Goal: Task Accomplishment & Management: Use online tool/utility

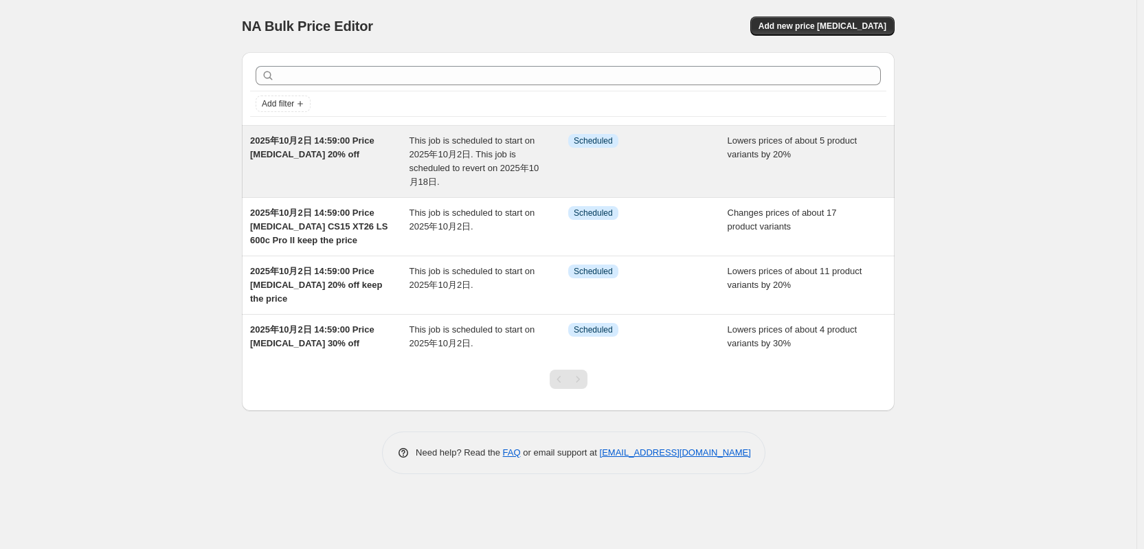
click at [327, 151] on span "2025年10月2日 14:59:00 Price [MEDICAL_DATA] 20% off" at bounding box center [312, 147] width 124 height 24
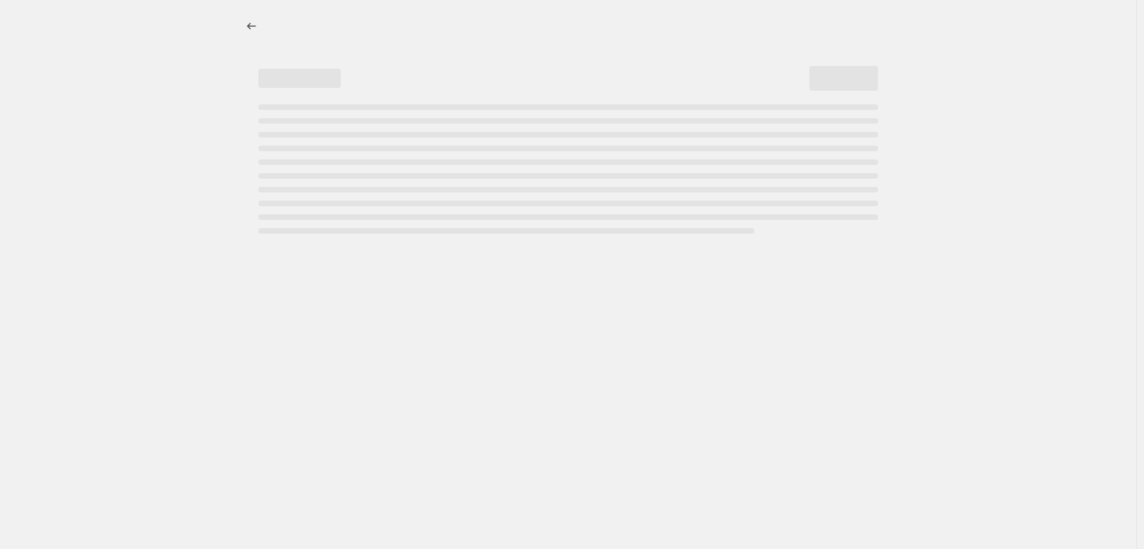
select select "percentage"
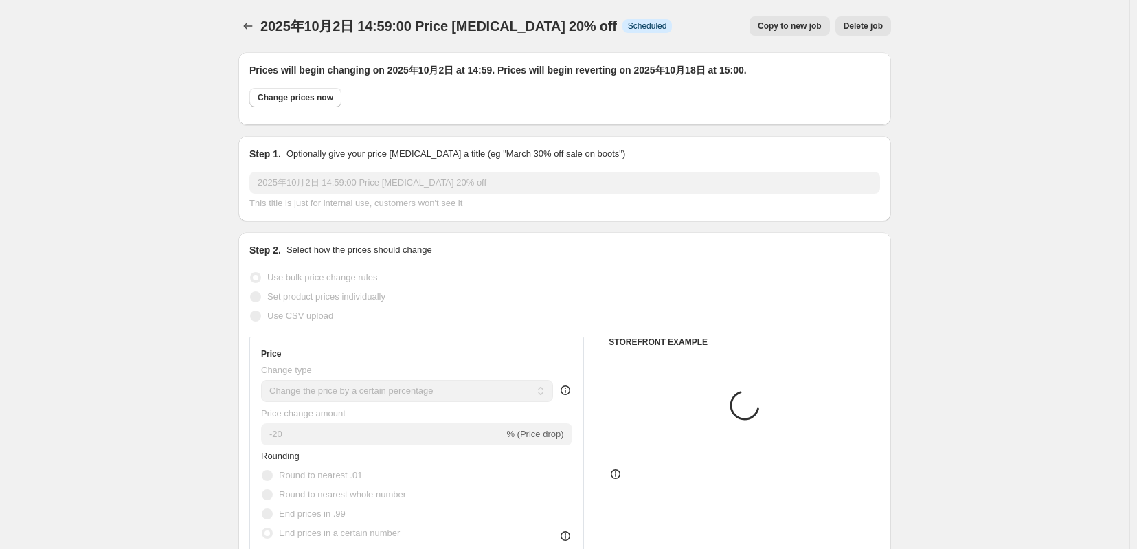
select select "tag"
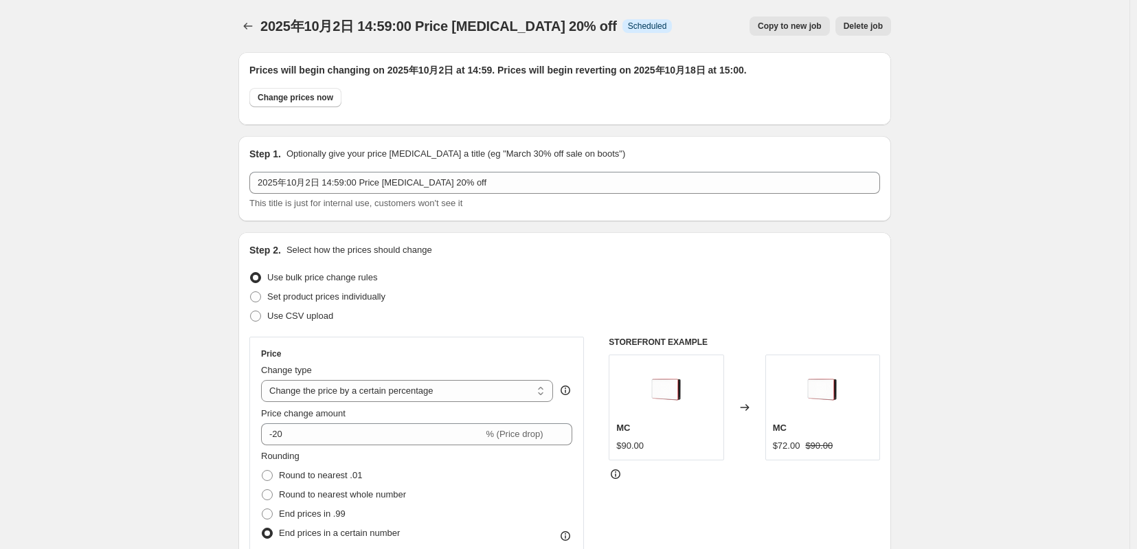
scroll to position [1374, 0]
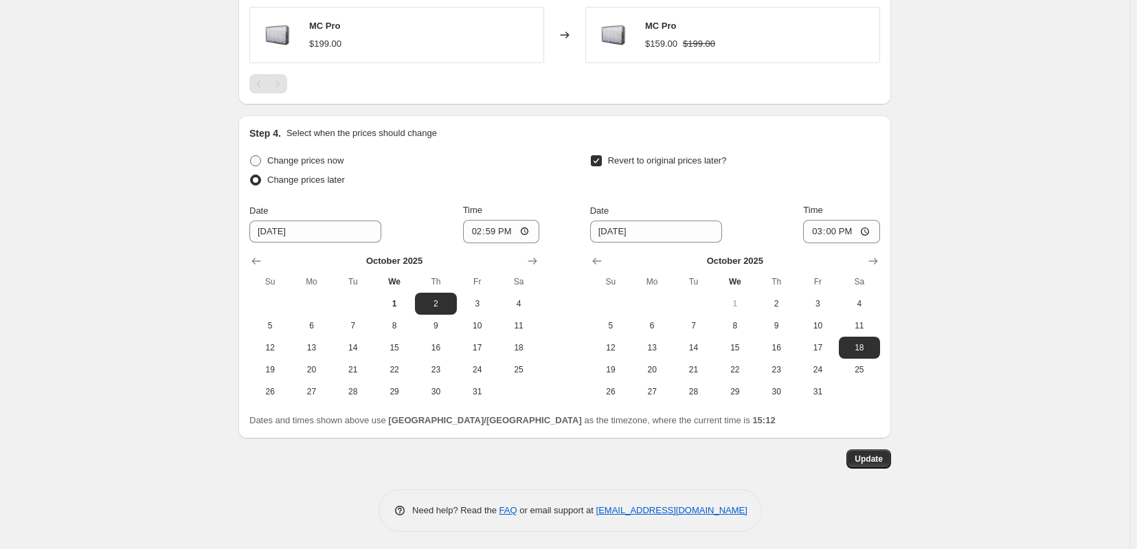
click at [250, 166] on span at bounding box center [255, 160] width 11 height 11
click at [250, 156] on input "Change prices now" at bounding box center [250, 155] width 1 height 1
radio input "true"
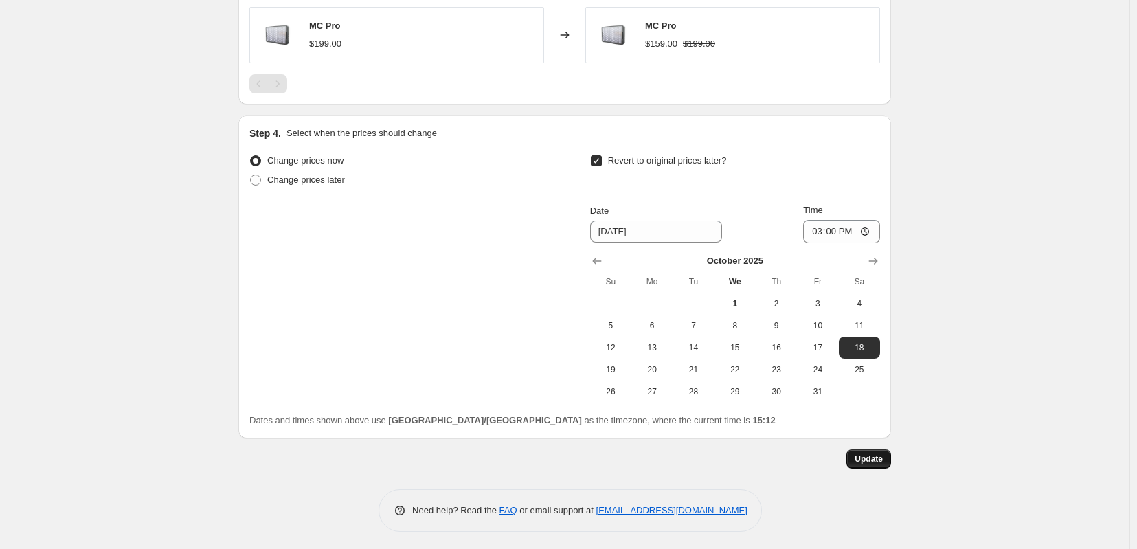
click at [883, 464] on span "Update" at bounding box center [869, 458] width 28 height 11
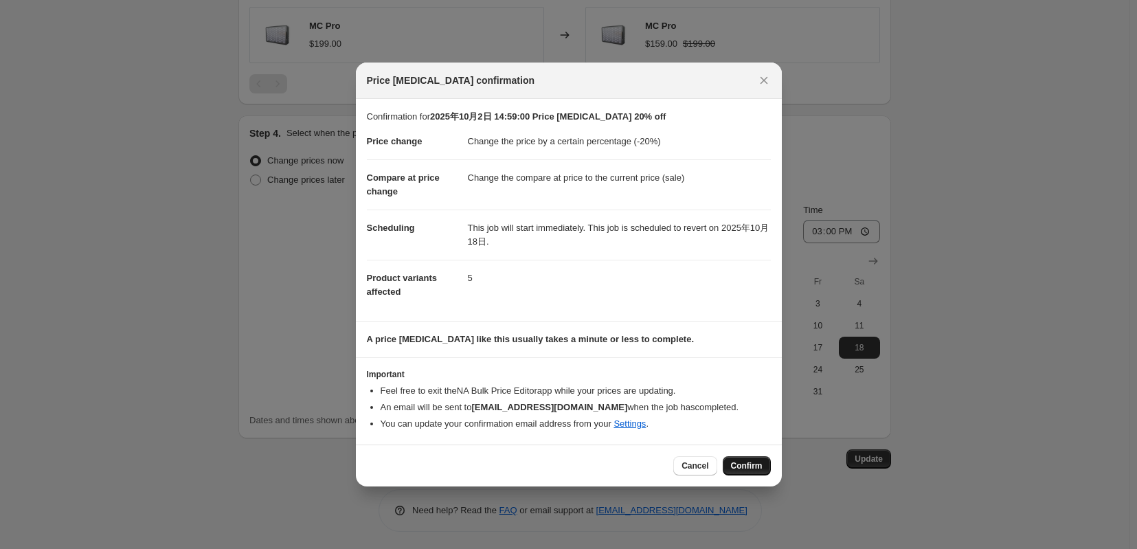
click at [758, 471] on span "Confirm" at bounding box center [747, 465] width 32 height 11
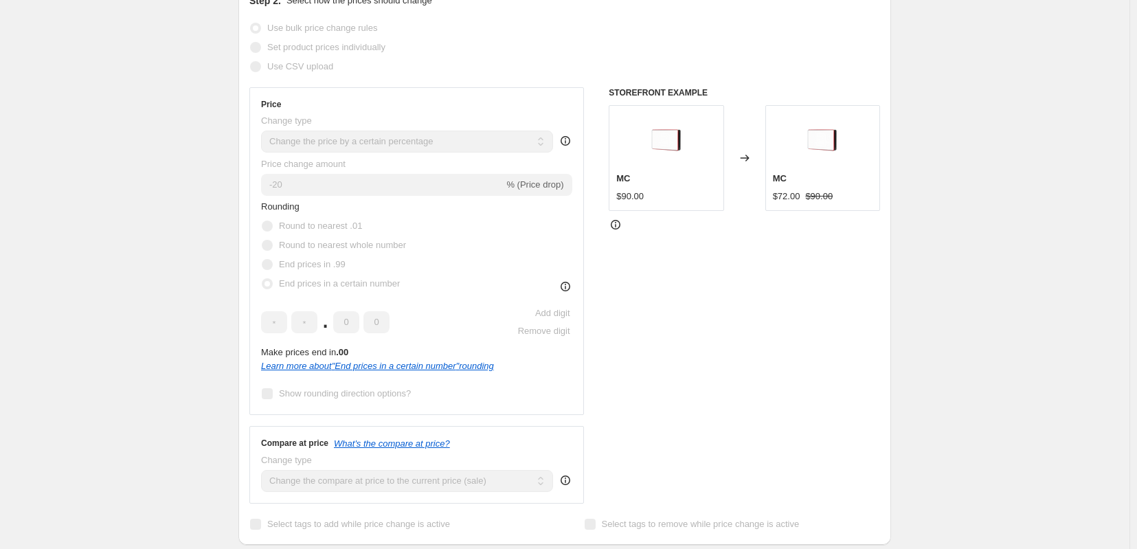
scroll to position [0, 0]
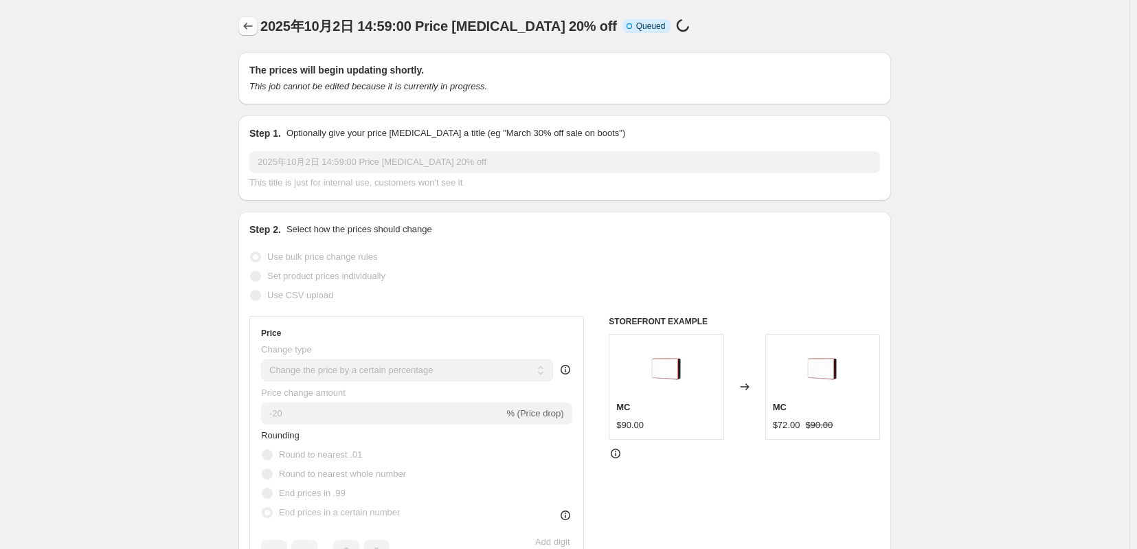
click at [241, 29] on icon "Price change jobs" at bounding box center [248, 26] width 14 height 14
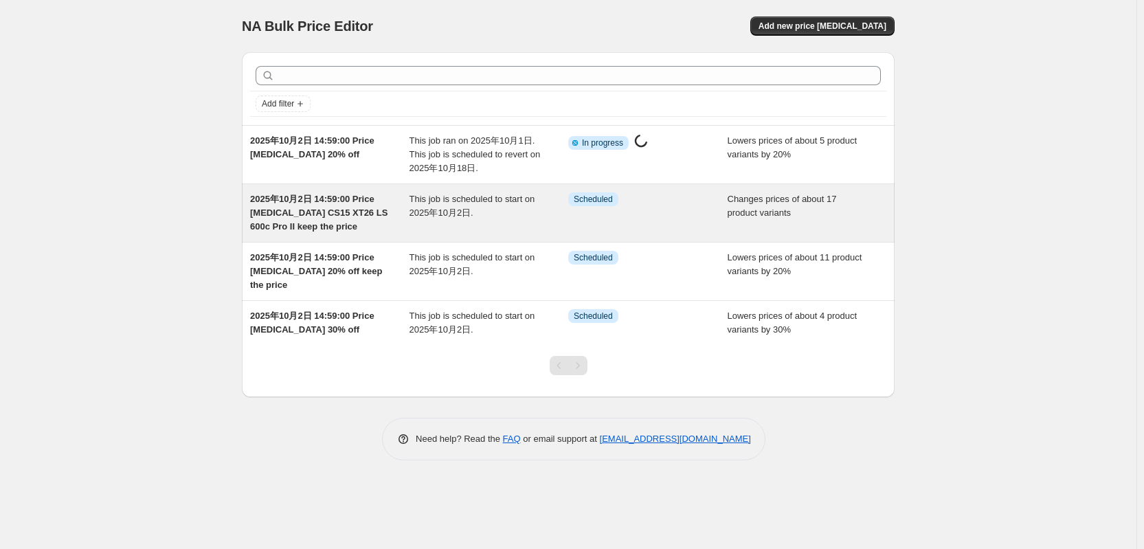
click at [315, 212] on span "2025年10月2日 14:59:00 Price [MEDICAL_DATA] CS15 XT26 LS 600c Pro II keep the price" at bounding box center [318, 213] width 137 height 38
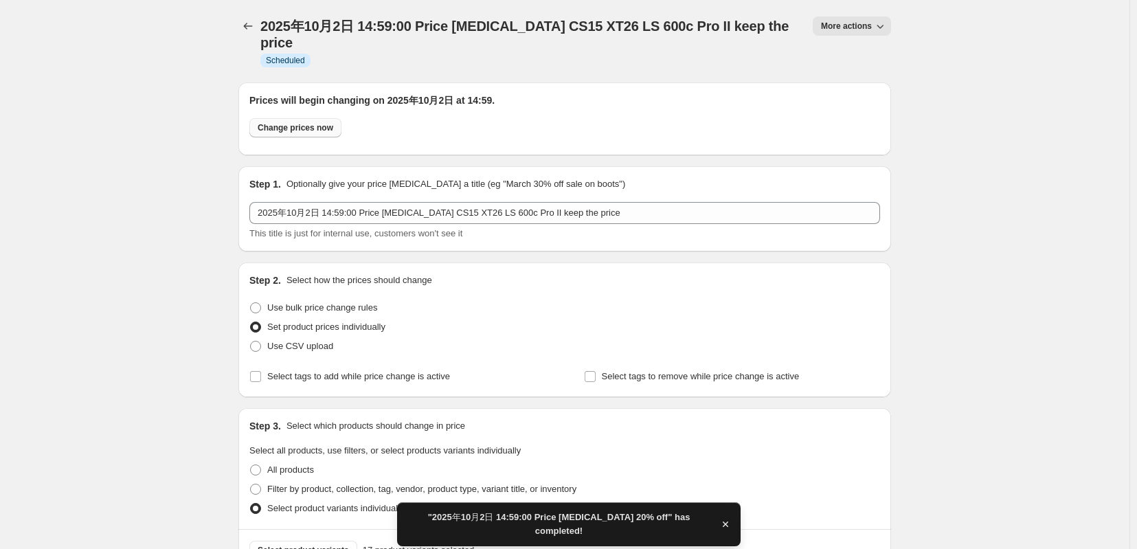
click at [288, 133] on span "Change prices now" at bounding box center [296, 127] width 76 height 11
radio input "true"
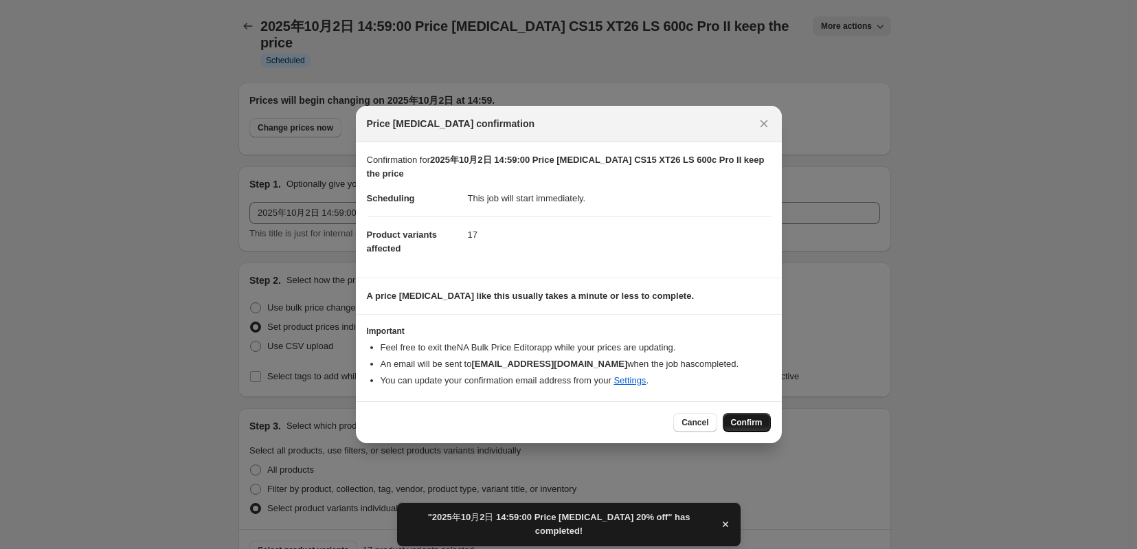
click at [763, 428] on span "Confirm" at bounding box center [747, 422] width 32 height 11
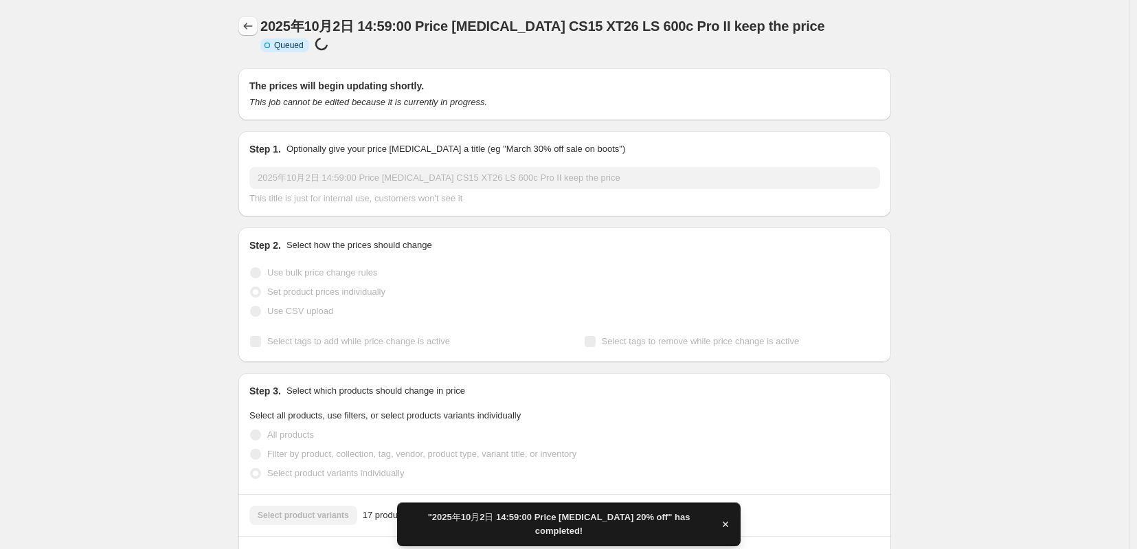
click at [241, 32] on icon "Price change jobs" at bounding box center [248, 26] width 14 height 14
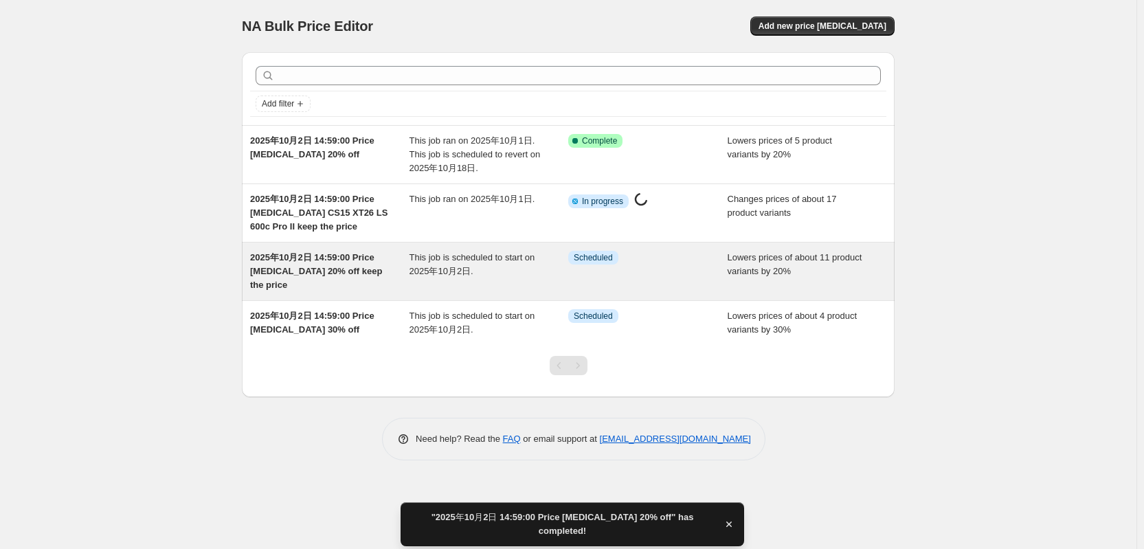
click at [317, 287] on span "2025年10月2日 14:59:00 Price [MEDICAL_DATA] 20% off keep the price" at bounding box center [316, 271] width 132 height 38
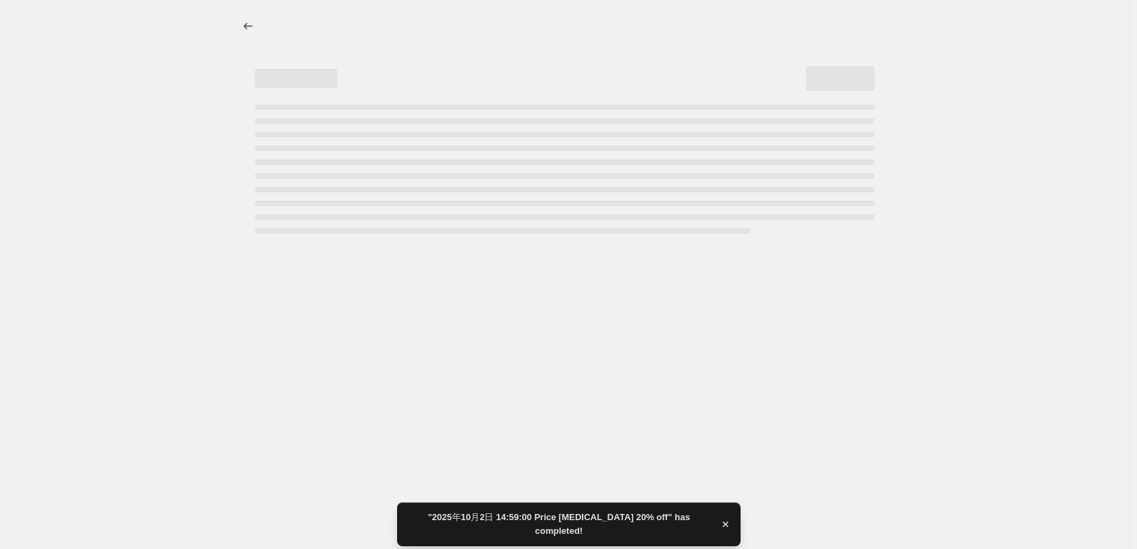
select select "percentage"
select select "tag"
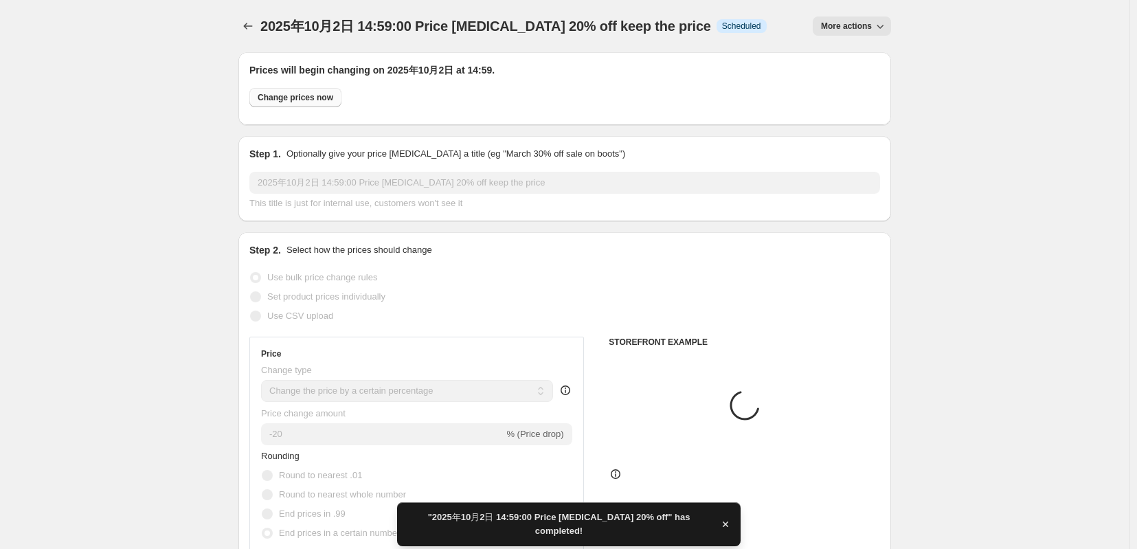
click at [282, 103] on span "Change prices now" at bounding box center [296, 97] width 76 height 11
radio input "true"
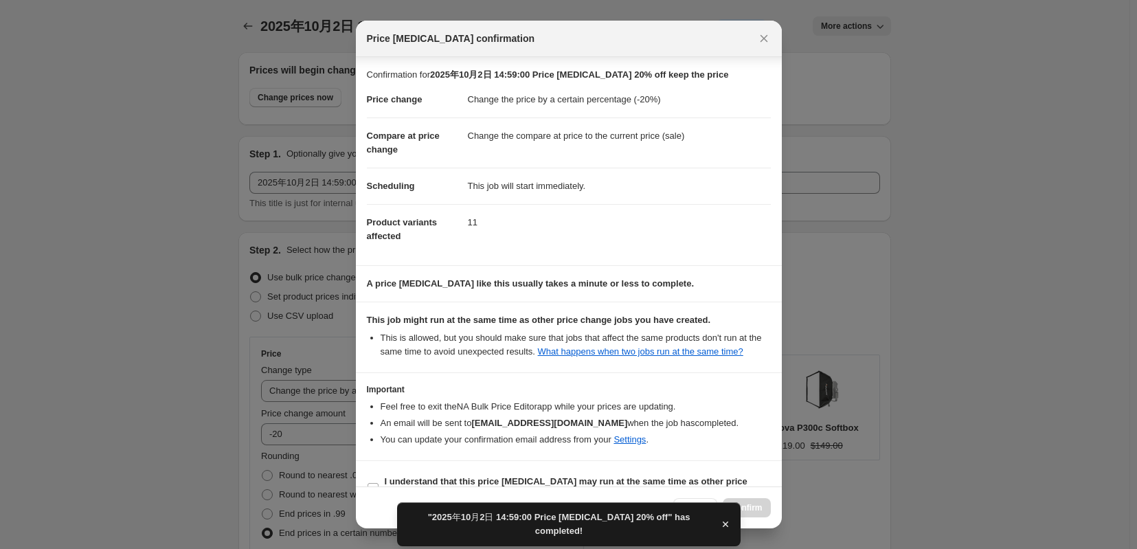
scroll to position [80, 0]
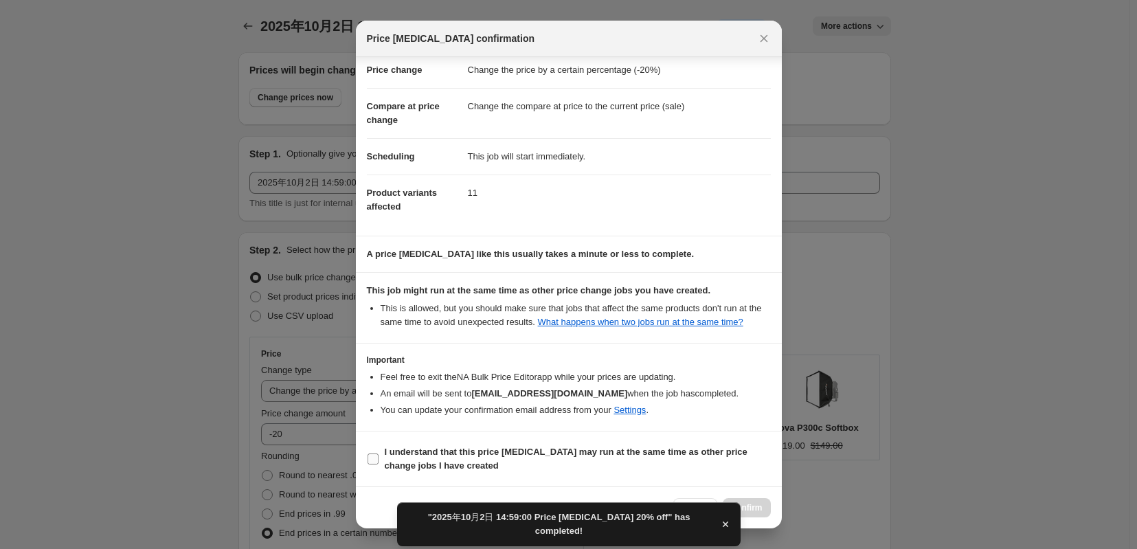
click at [482, 449] on b "I understand that this price [MEDICAL_DATA] may run at the same time as other p…" at bounding box center [566, 459] width 363 height 24
click at [379, 453] on input "I understand that this price [MEDICAL_DATA] may run at the same time as other p…" at bounding box center [373, 458] width 11 height 11
checkbox input "true"
click at [758, 506] on span "Confirm" at bounding box center [747, 507] width 32 height 11
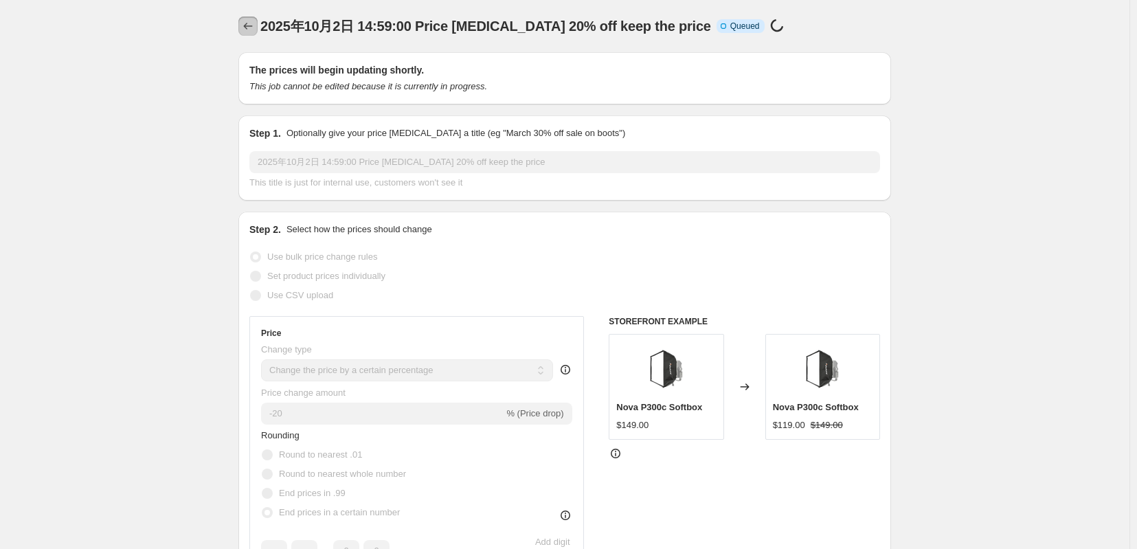
click at [241, 26] on icon "Price change jobs" at bounding box center [248, 26] width 14 height 14
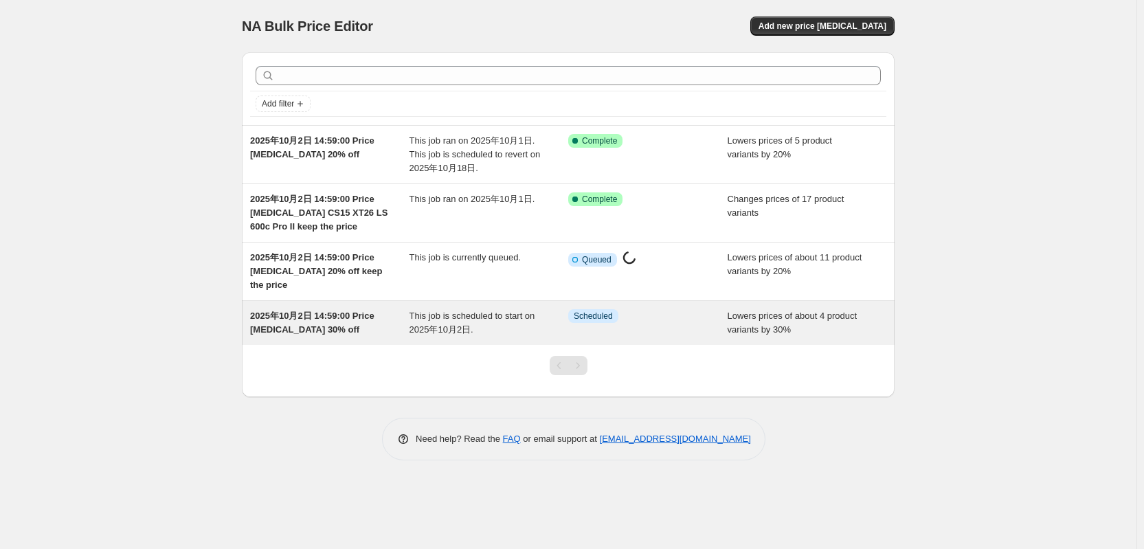
click at [313, 335] on span "2025年10月2日 14:59:00 Price [MEDICAL_DATA] 30% off" at bounding box center [312, 323] width 124 height 24
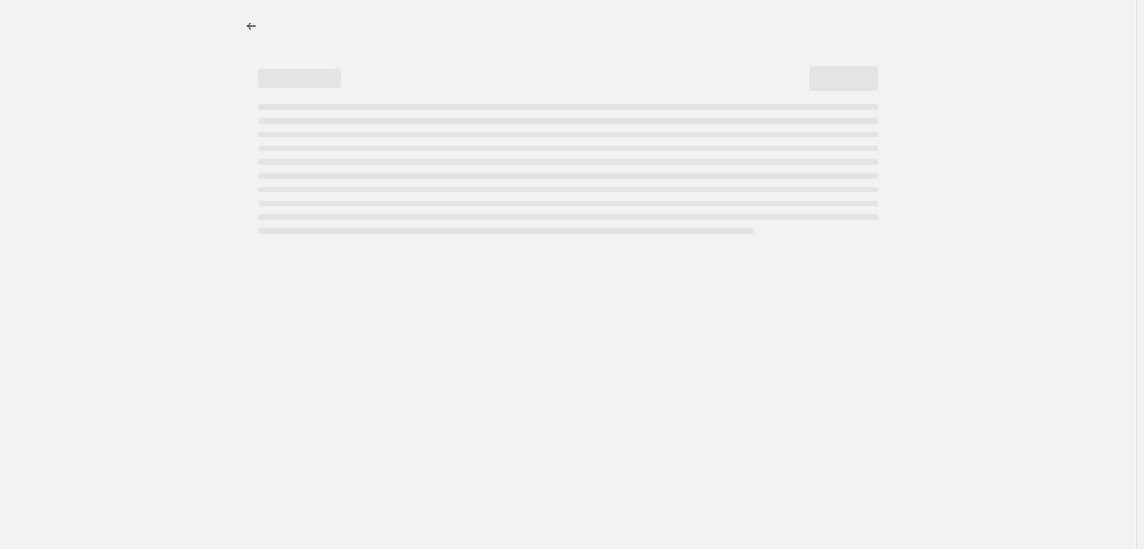
select select "percentage"
select select "tag"
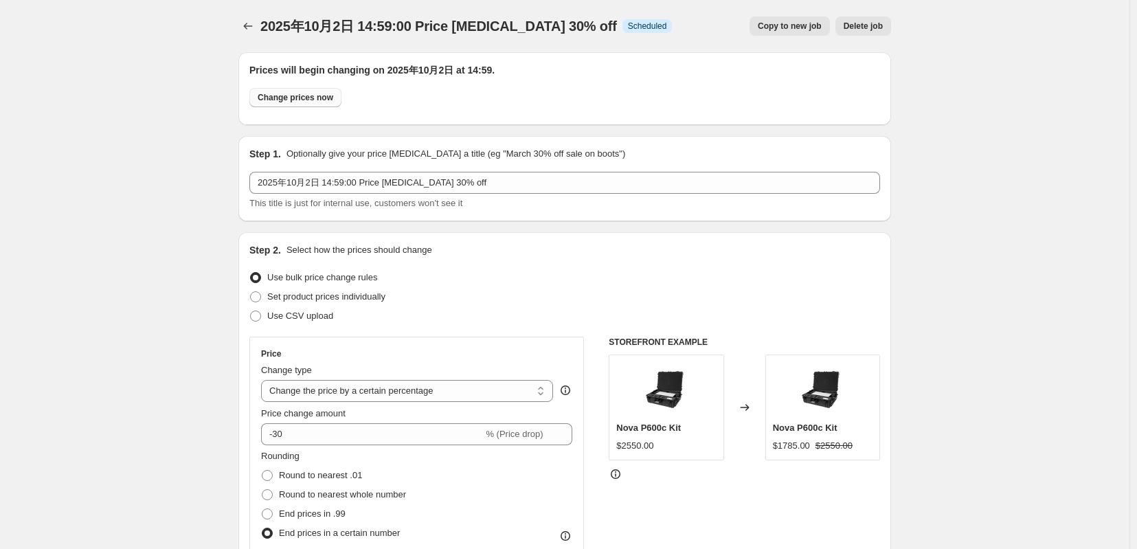
click at [269, 102] on span "Change prices now" at bounding box center [296, 97] width 76 height 11
radio input "true"
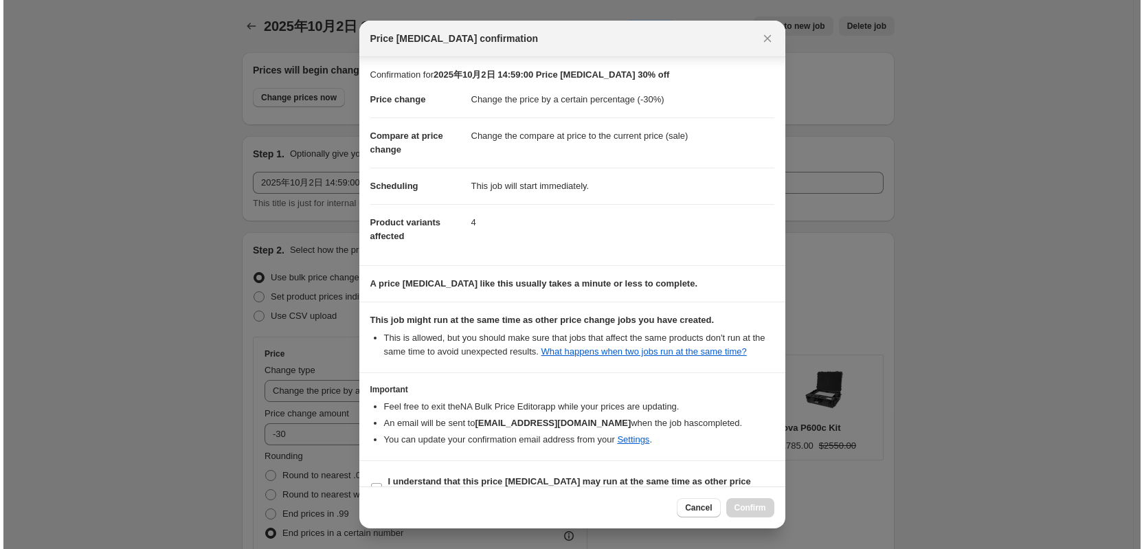
scroll to position [80, 0]
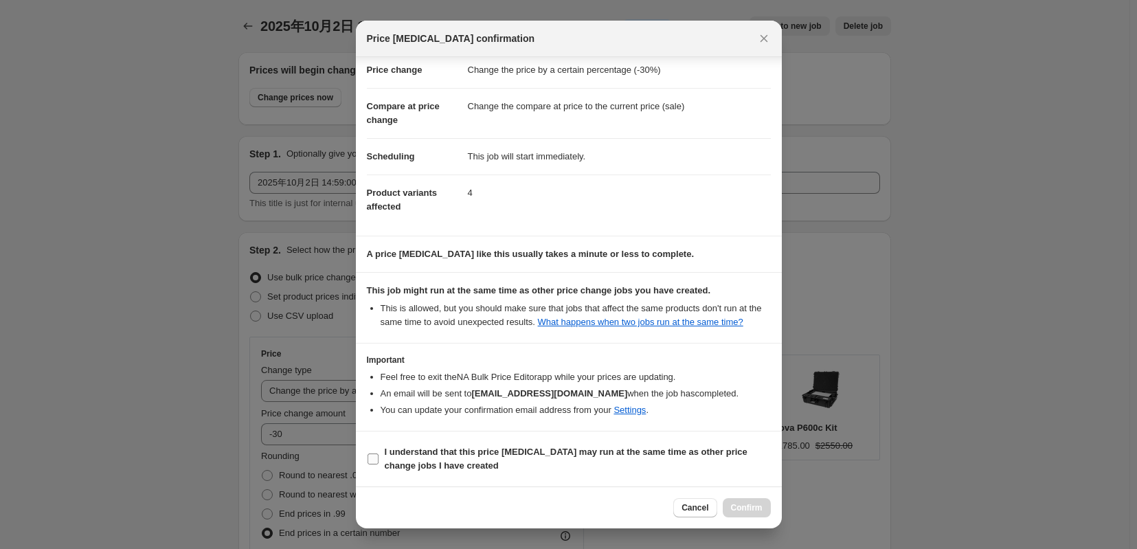
click at [454, 447] on b "I understand that this price [MEDICAL_DATA] may run at the same time as other p…" at bounding box center [566, 459] width 363 height 24
click at [379, 453] on input "I understand that this price [MEDICAL_DATA] may run at the same time as other p…" at bounding box center [373, 458] width 11 height 11
checkbox input "true"
click at [752, 507] on span "Confirm" at bounding box center [747, 507] width 32 height 11
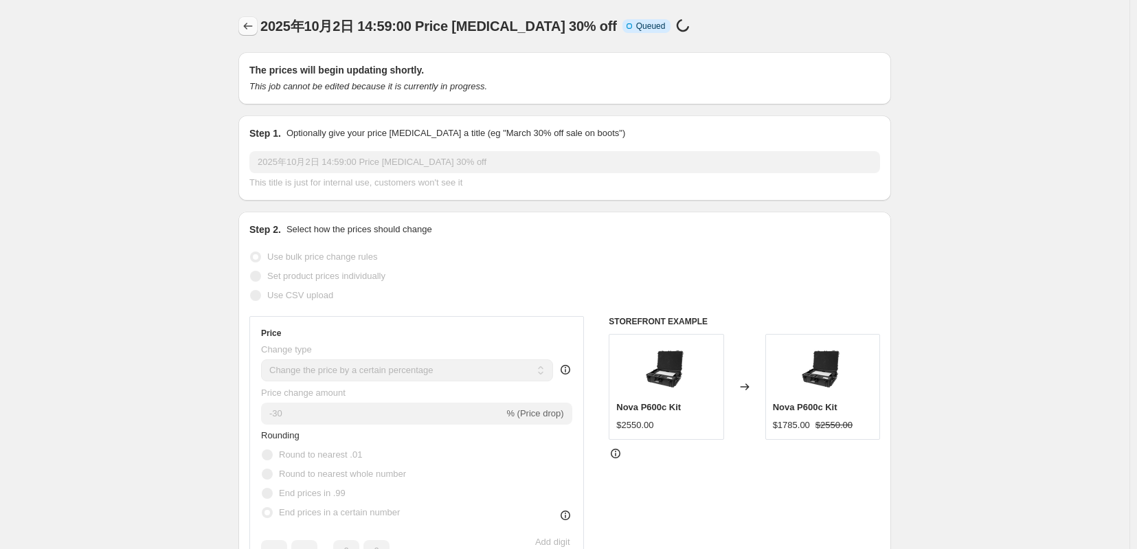
click at [241, 27] on icon "Price change jobs" at bounding box center [248, 26] width 14 height 14
